Goal: Transaction & Acquisition: Purchase product/service

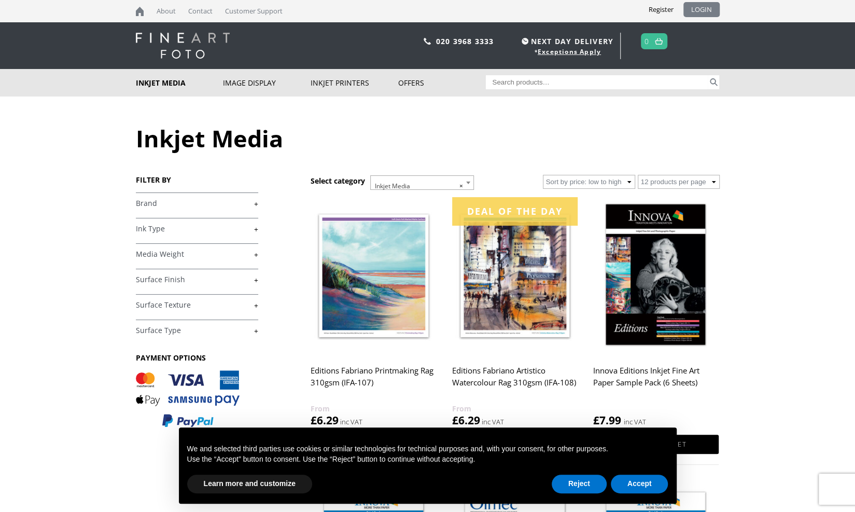
click at [702, 11] on link "LOGIN" at bounding box center [702, 9] width 36 height 15
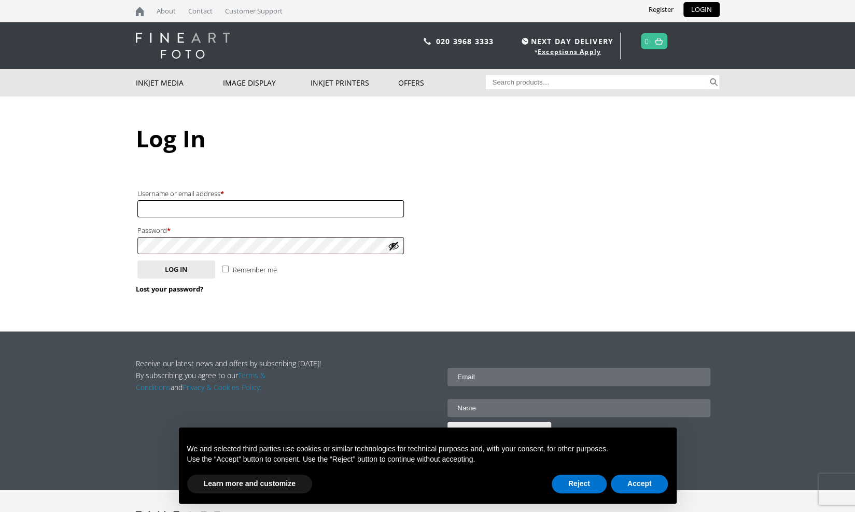
click at [218, 205] on input "Username or email address * Required" at bounding box center [270, 208] width 267 height 17
type input "info@mikegreenillustration.com"
click at [572, 481] on button "Reject" at bounding box center [579, 484] width 55 height 19
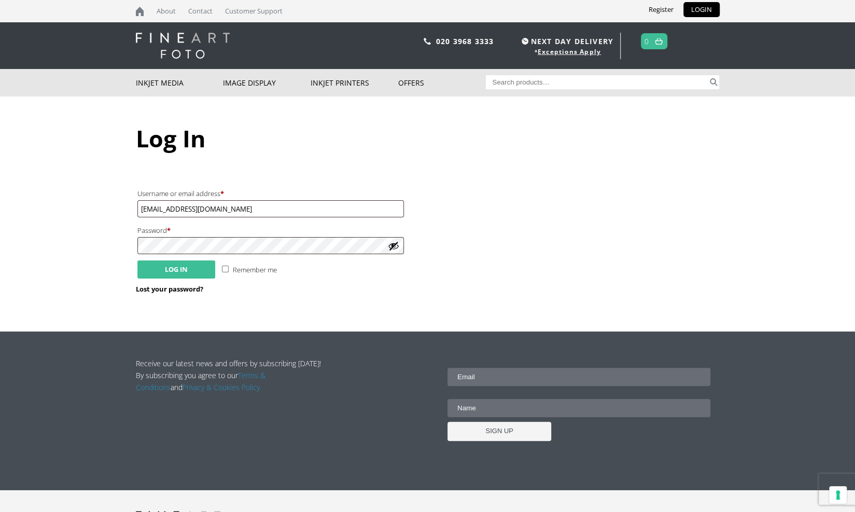
click at [196, 267] on button "Log in" at bounding box center [176, 269] width 78 height 18
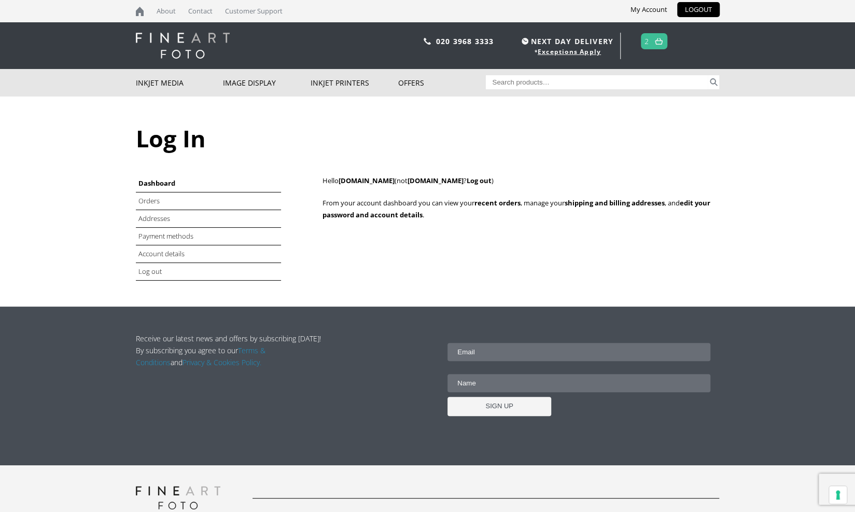
click at [653, 41] on link at bounding box center [658, 41] width 13 height 15
